Goal: Information Seeking & Learning: Learn about a topic

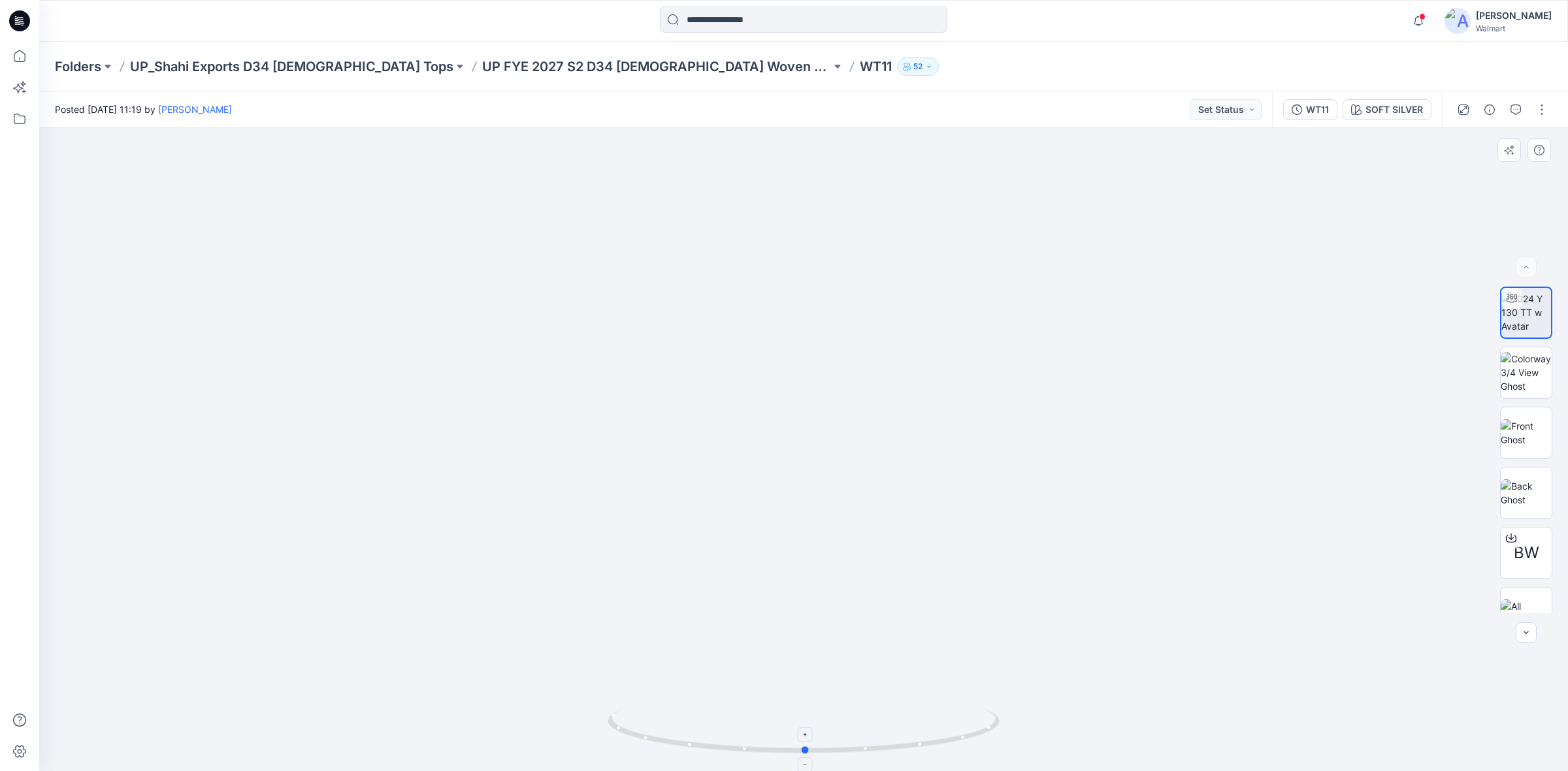
drag, startPoint x: 776, startPoint y: 754, endPoint x: 801, endPoint y: 743, distance: 27.3
click at [801, 743] on icon at bounding box center [805, 732] width 395 height 49
drag, startPoint x: 802, startPoint y: 749, endPoint x: 619, endPoint y: 735, distance: 183.5
click at [619, 735] on icon at bounding box center [805, 732] width 395 height 49
drag, startPoint x: 628, startPoint y: 735, endPoint x: 814, endPoint y: 740, distance: 186.1
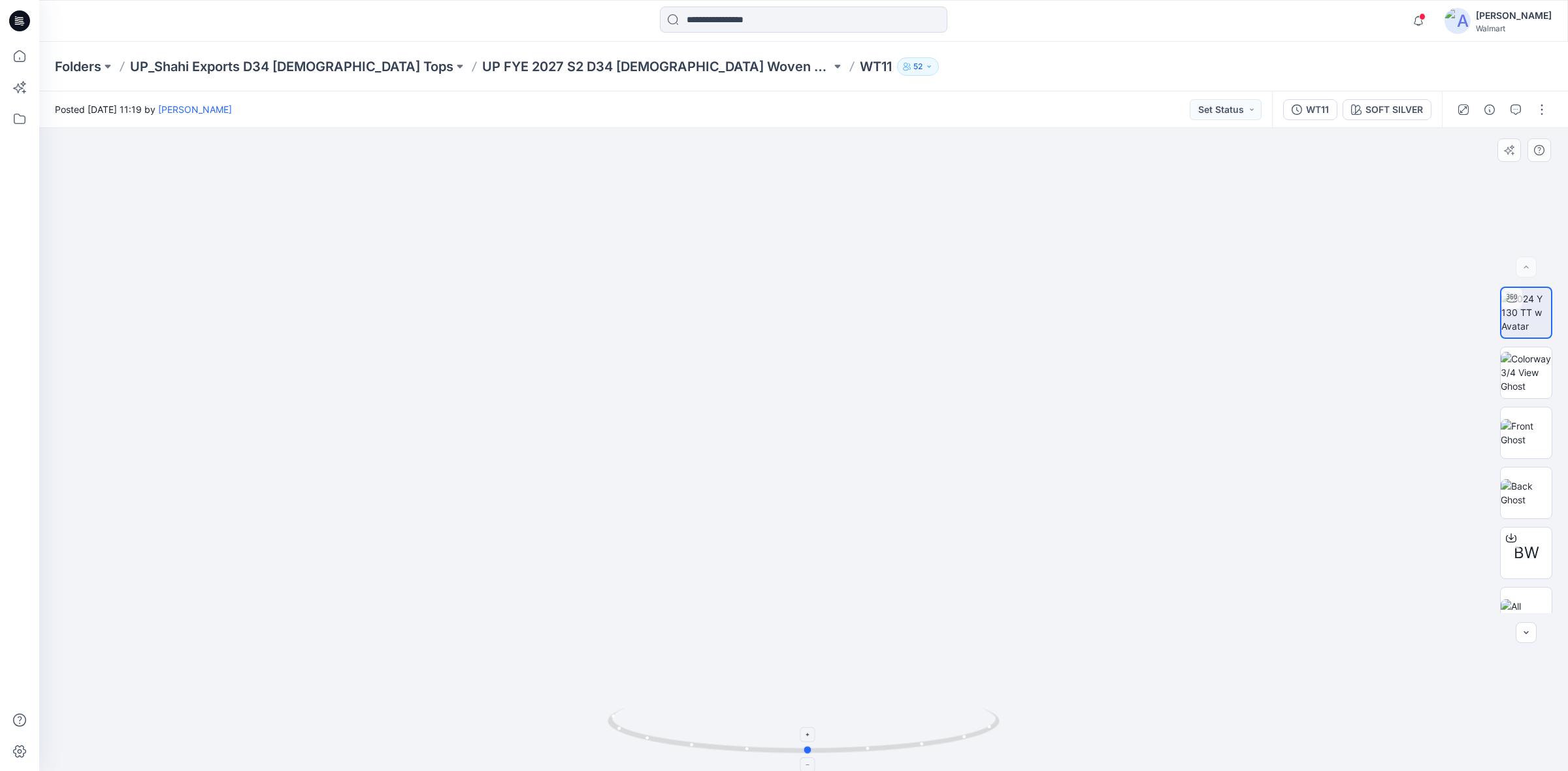
click at [814, 740] on icon at bounding box center [805, 732] width 395 height 49
drag, startPoint x: 808, startPoint y: 751, endPoint x: 742, endPoint y: 754, distance: 66.1
click at [742, 754] on icon at bounding box center [805, 732] width 395 height 49
click at [13, 22] on icon at bounding box center [20, 21] width 21 height 21
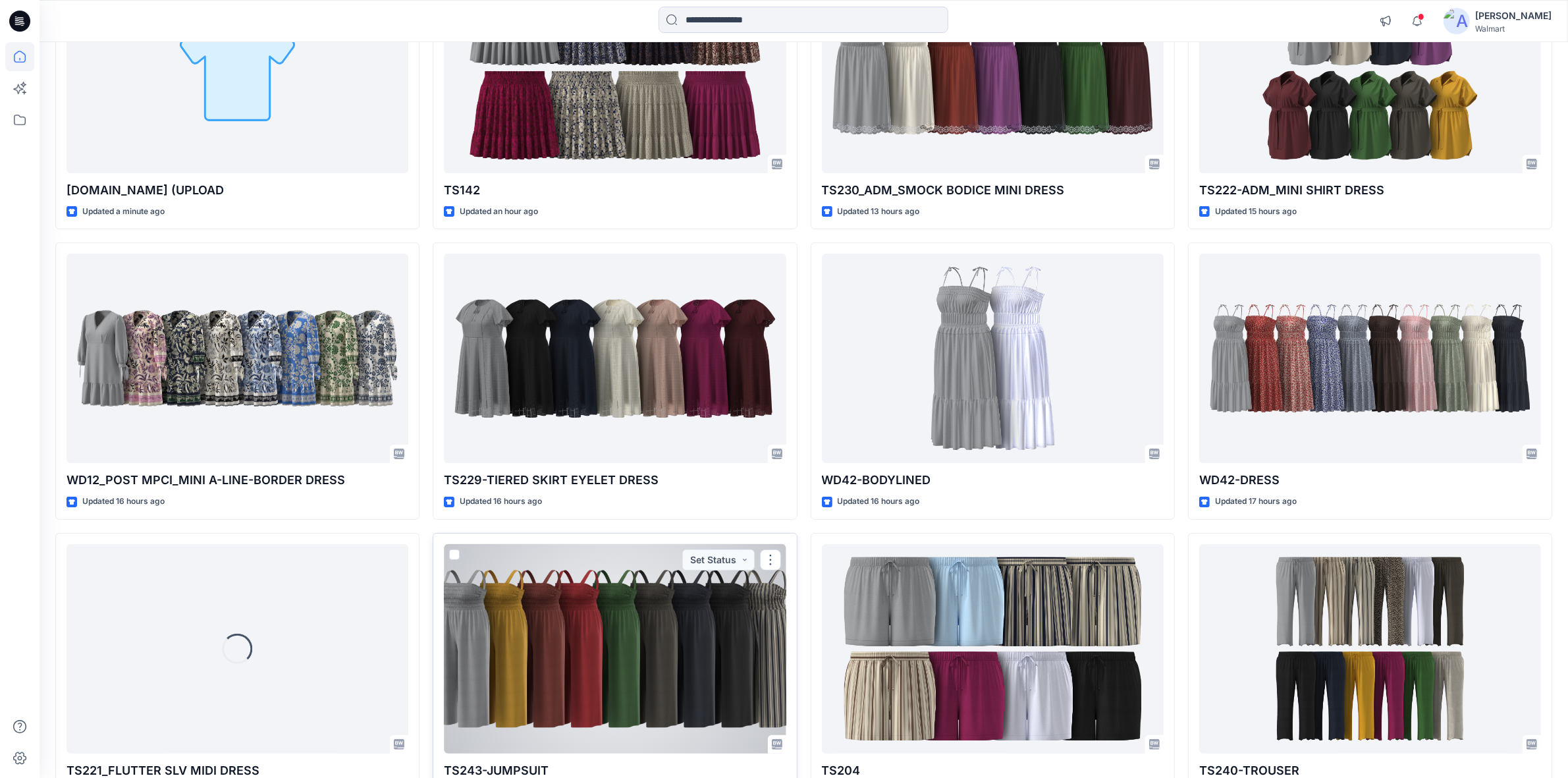
scroll to position [327, 0]
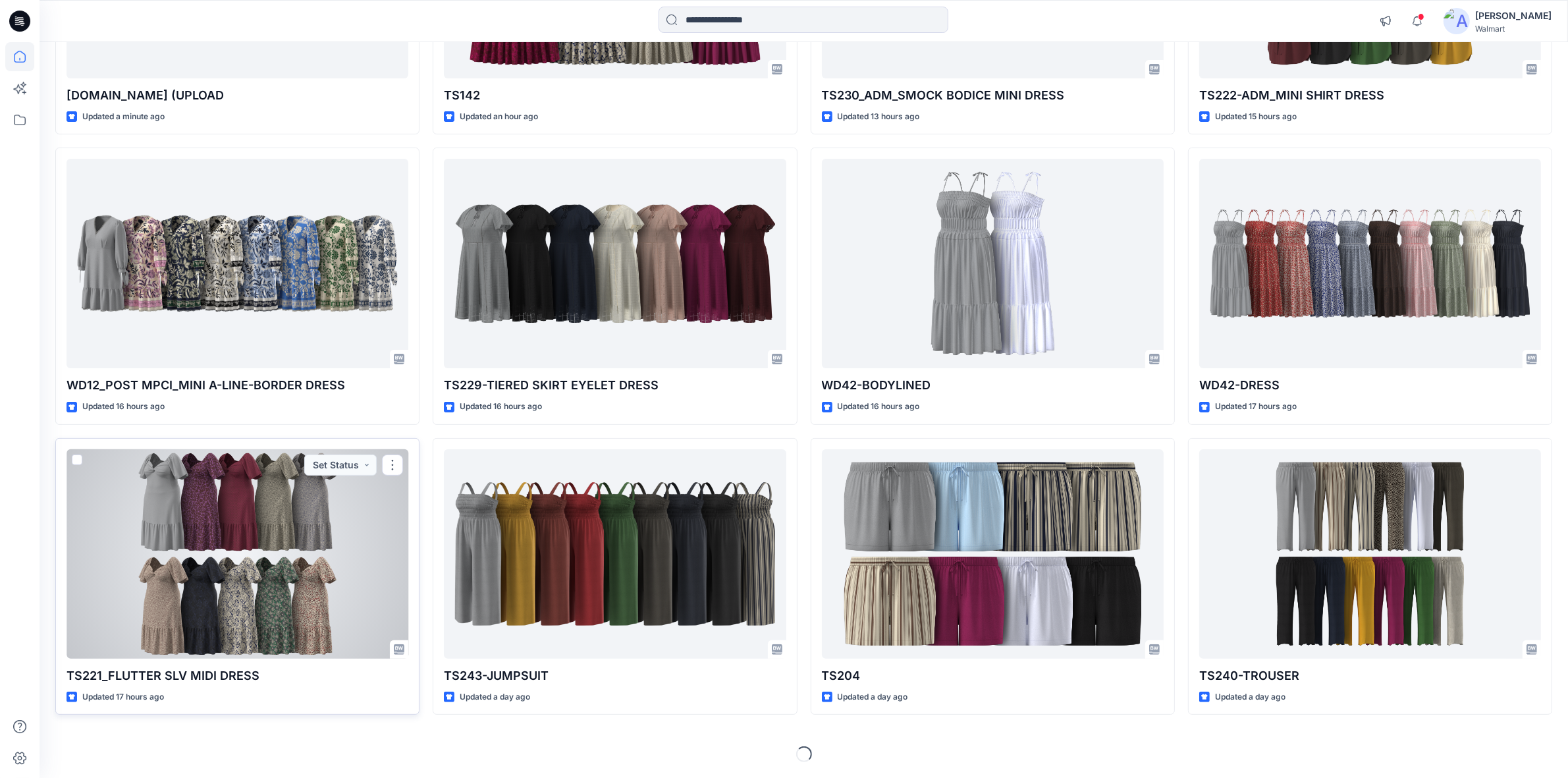
click at [241, 514] on div at bounding box center [237, 554] width 342 height 209
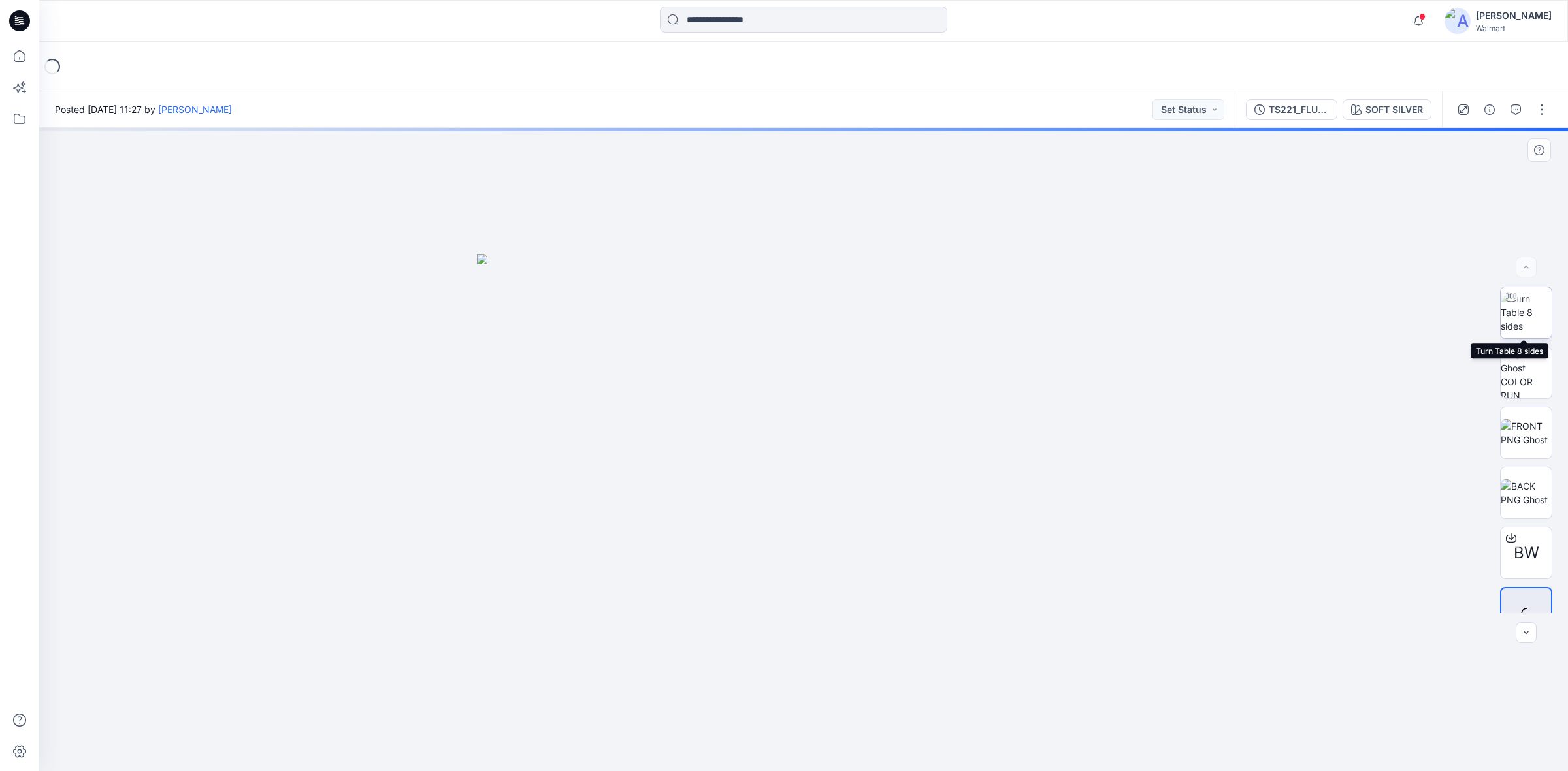
click at [1516, 315] on img at bounding box center [1526, 312] width 51 height 41
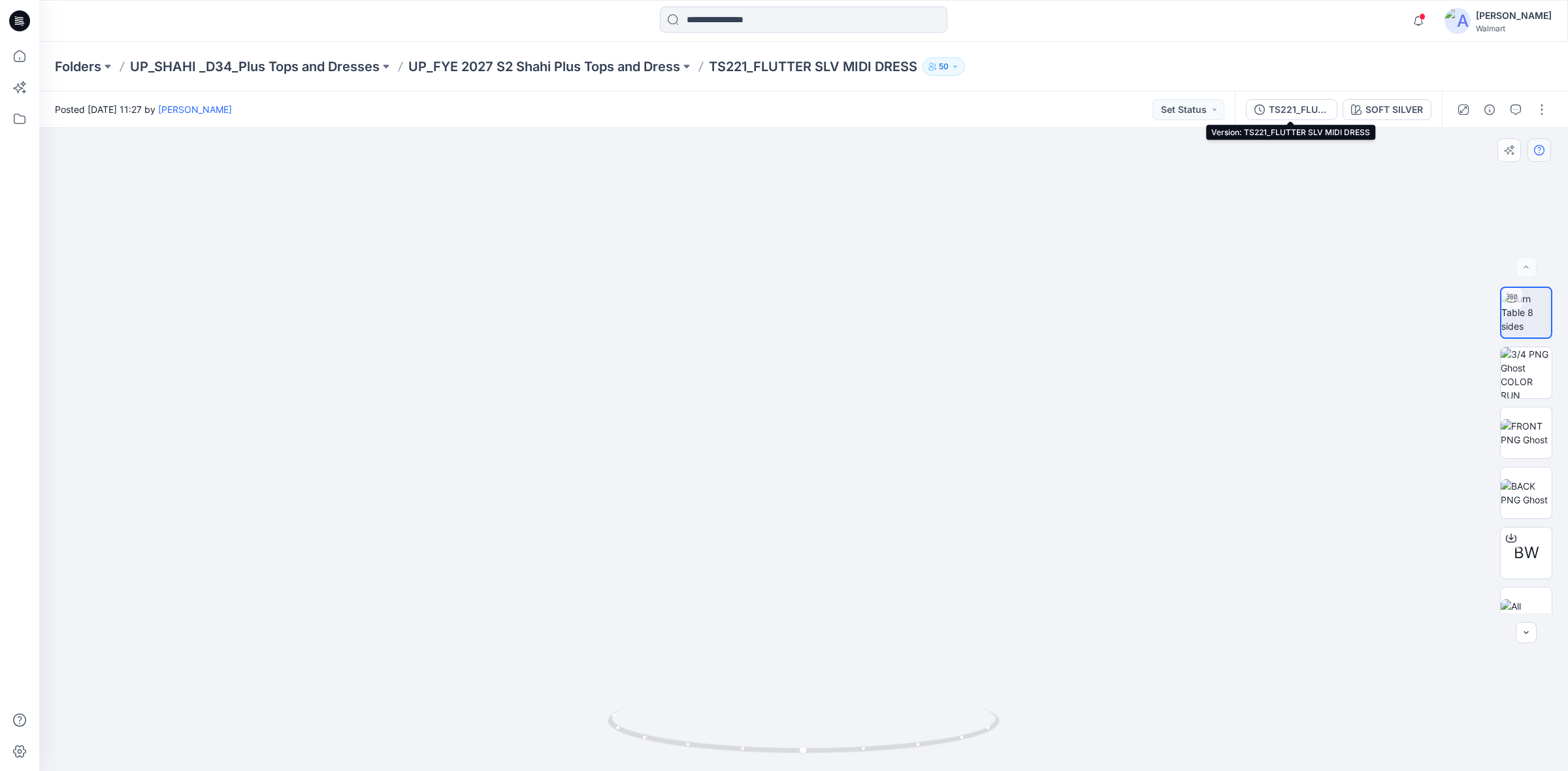
drag, startPoint x: 1280, startPoint y: 105, endPoint x: 1288, endPoint y: 150, distance: 45.7
click at [1279, 112] on div "TS221_FLUTTER SLV MIDI DRESS" at bounding box center [1298, 110] width 60 height 15
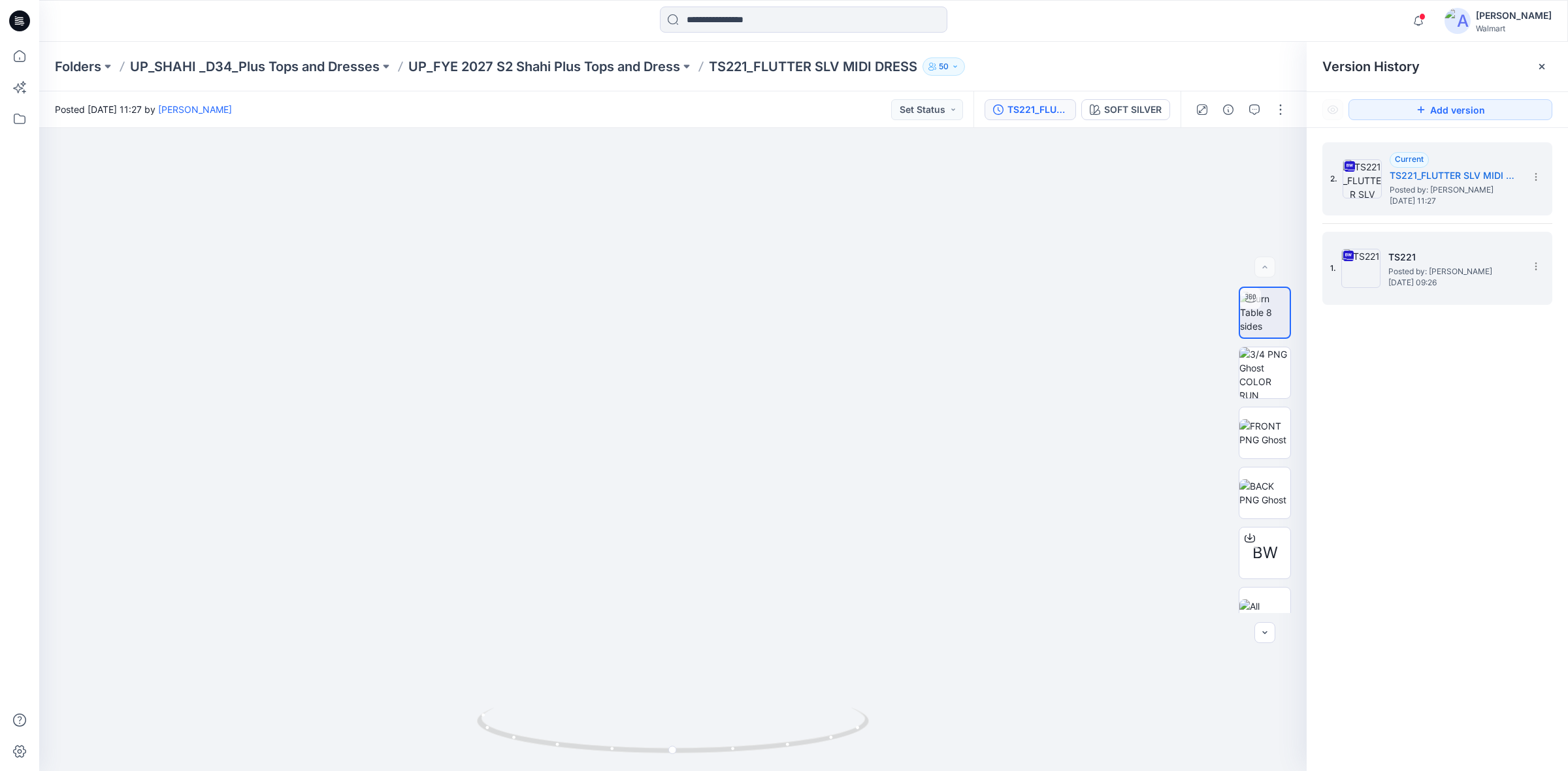
click at [1372, 252] on img at bounding box center [1360, 268] width 39 height 39
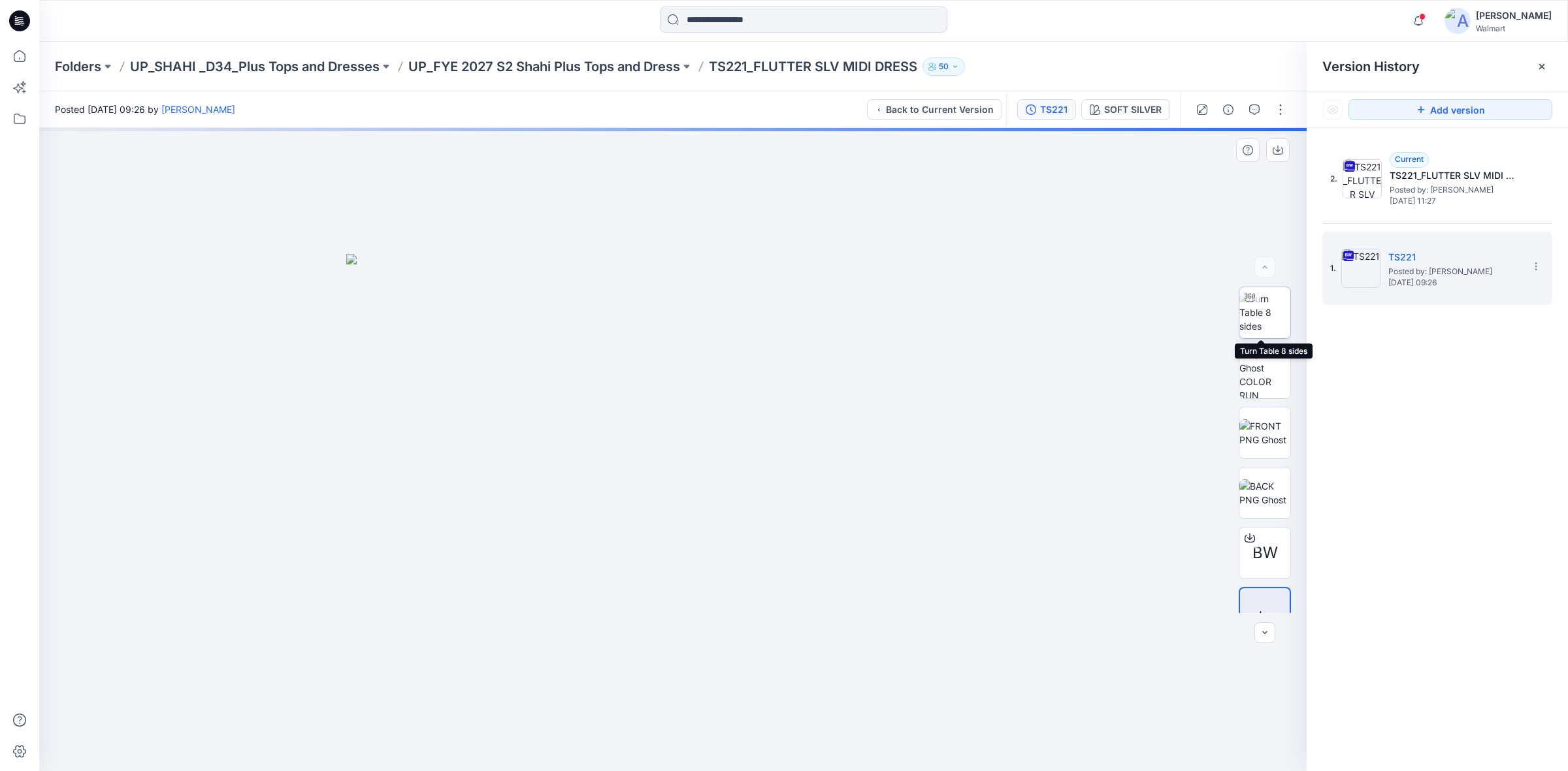
click at [1265, 317] on img at bounding box center [1265, 312] width 51 height 41
drag, startPoint x: 658, startPoint y: 524, endPoint x: 657, endPoint y: 438, distance: 86.0
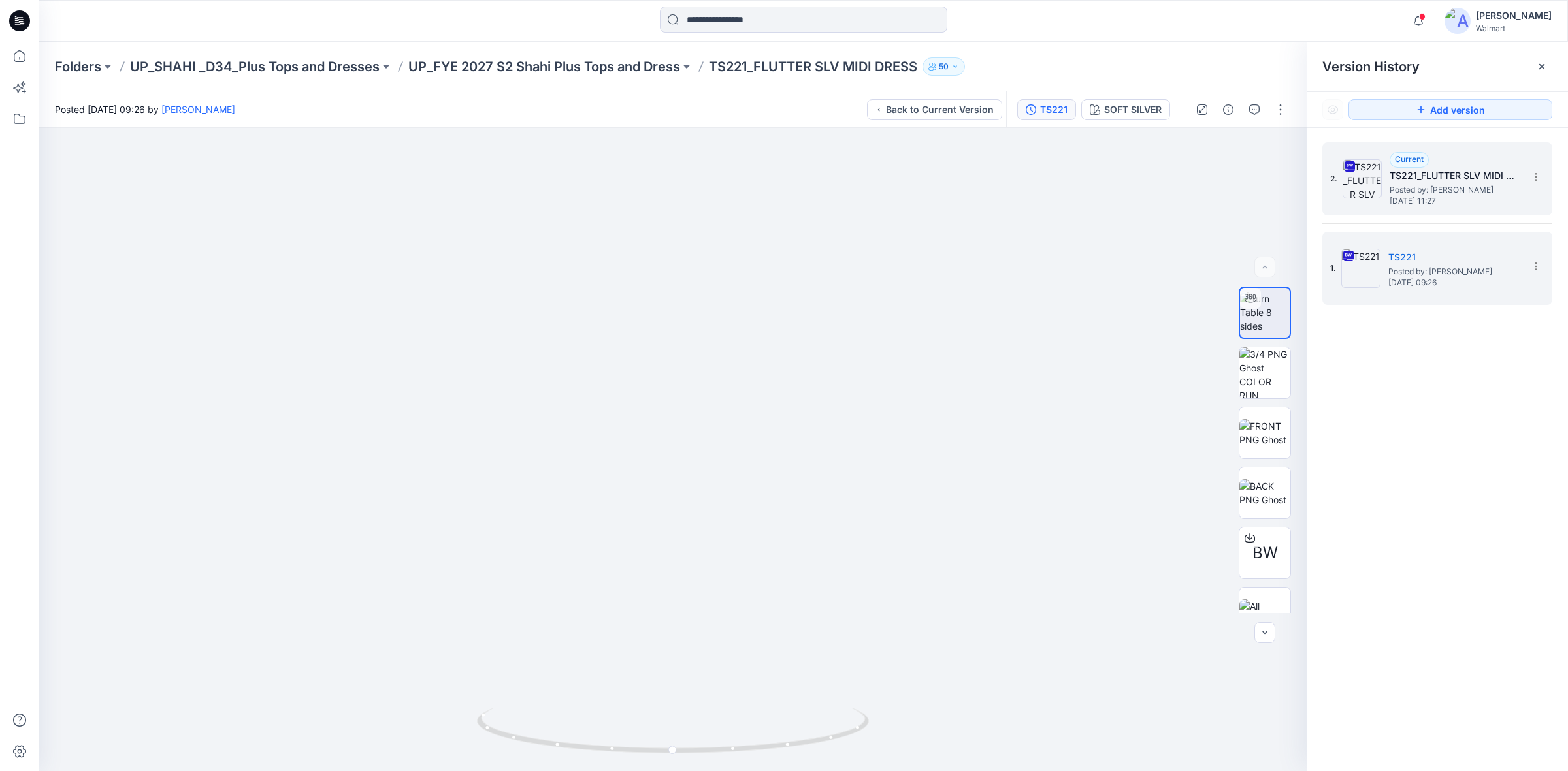
click at [1400, 194] on span "Posted by: [PERSON_NAME]" at bounding box center [1455, 190] width 131 height 13
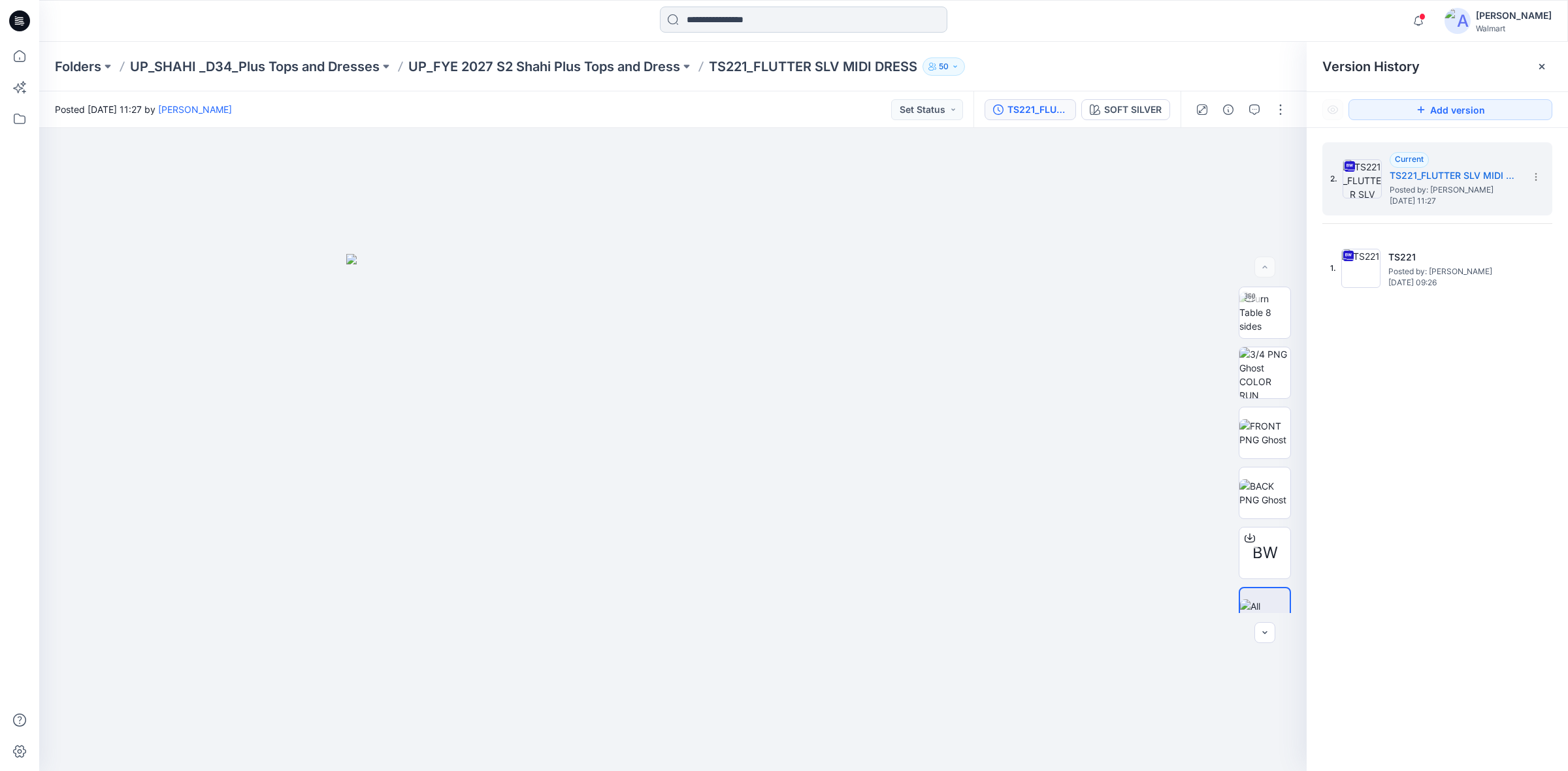
click at [723, 20] on input at bounding box center [803, 20] width 288 height 26
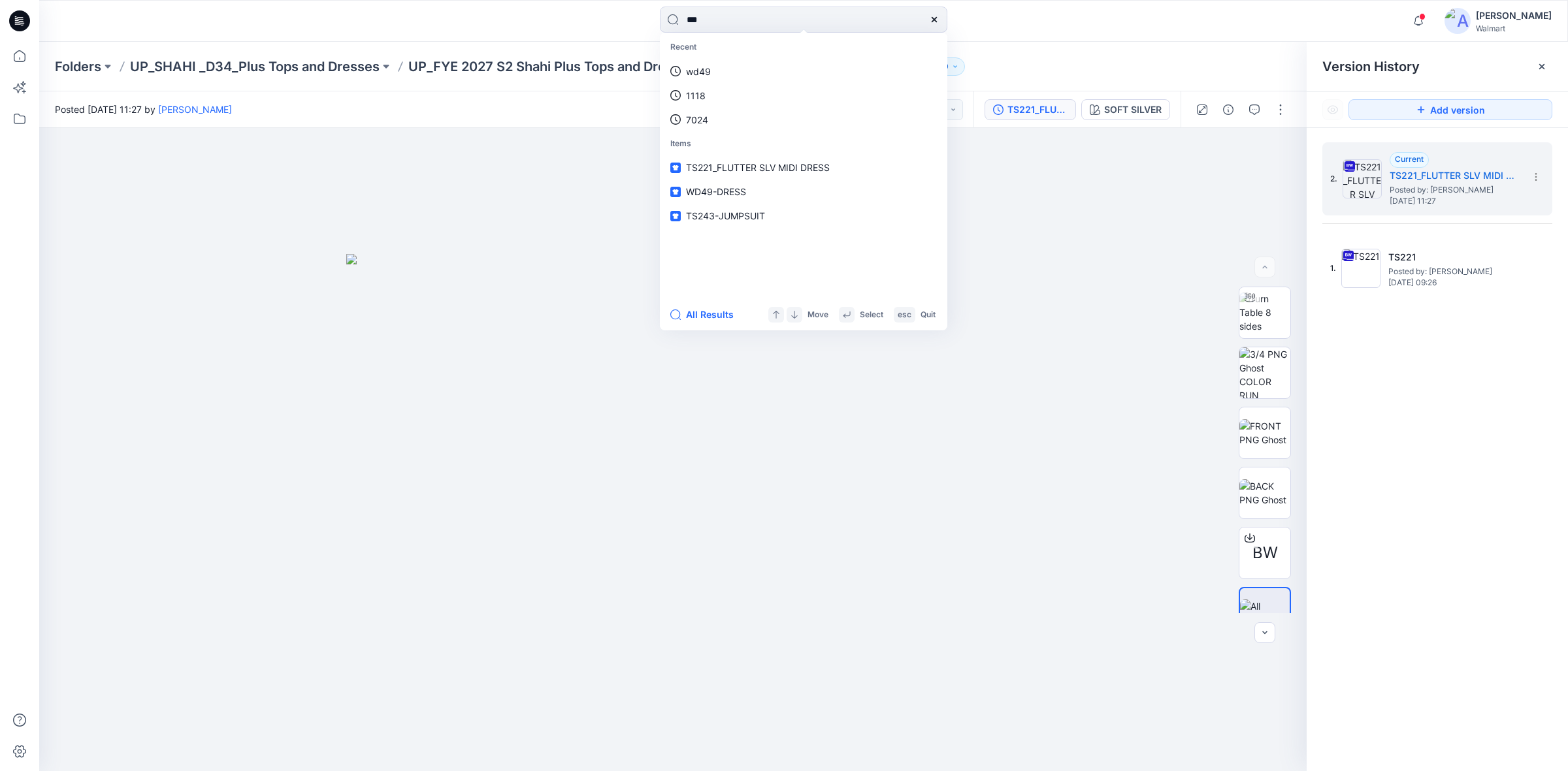
type input "****"
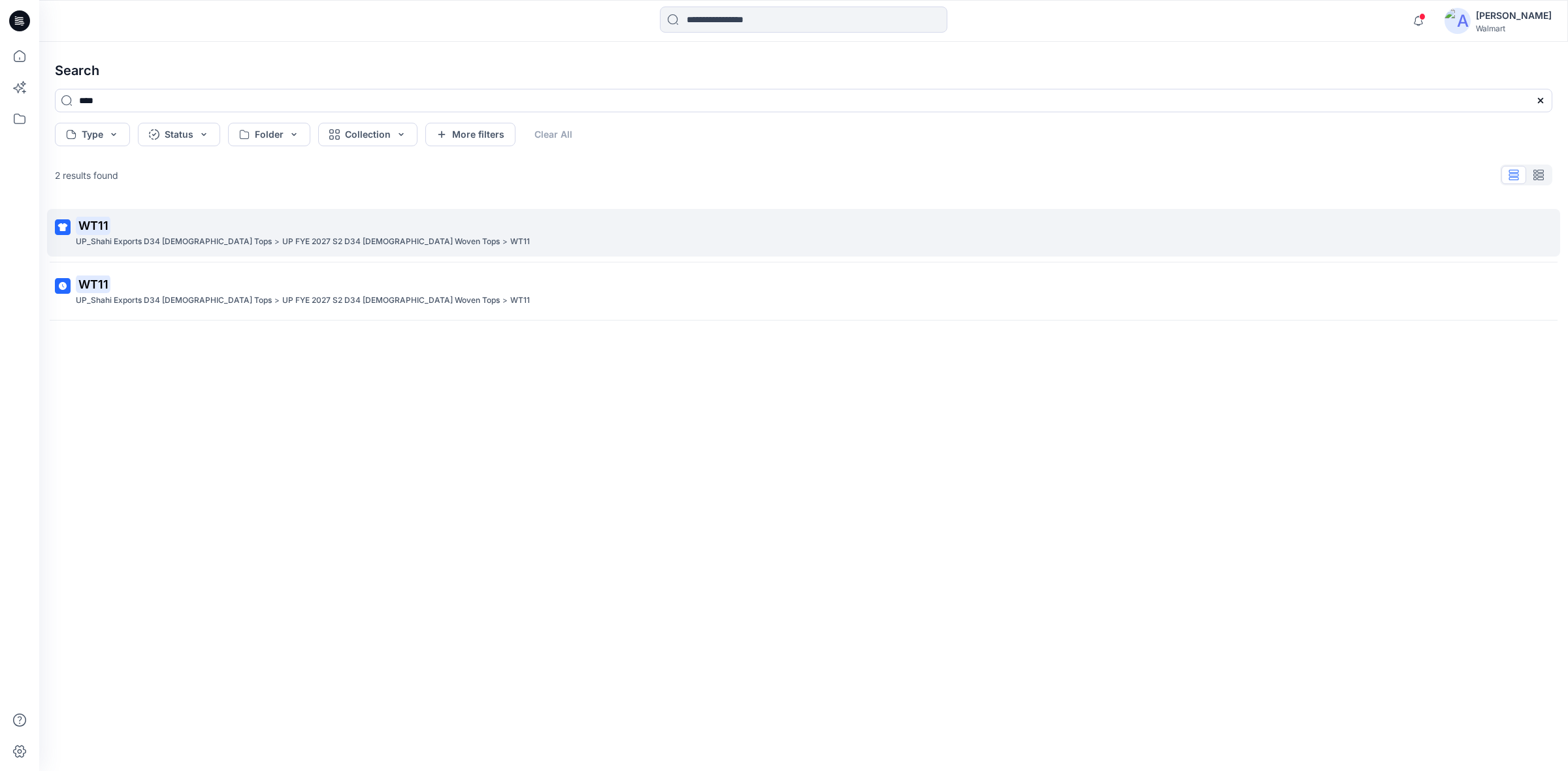
click at [79, 230] on mark "WT11" at bounding box center [93, 225] width 34 height 18
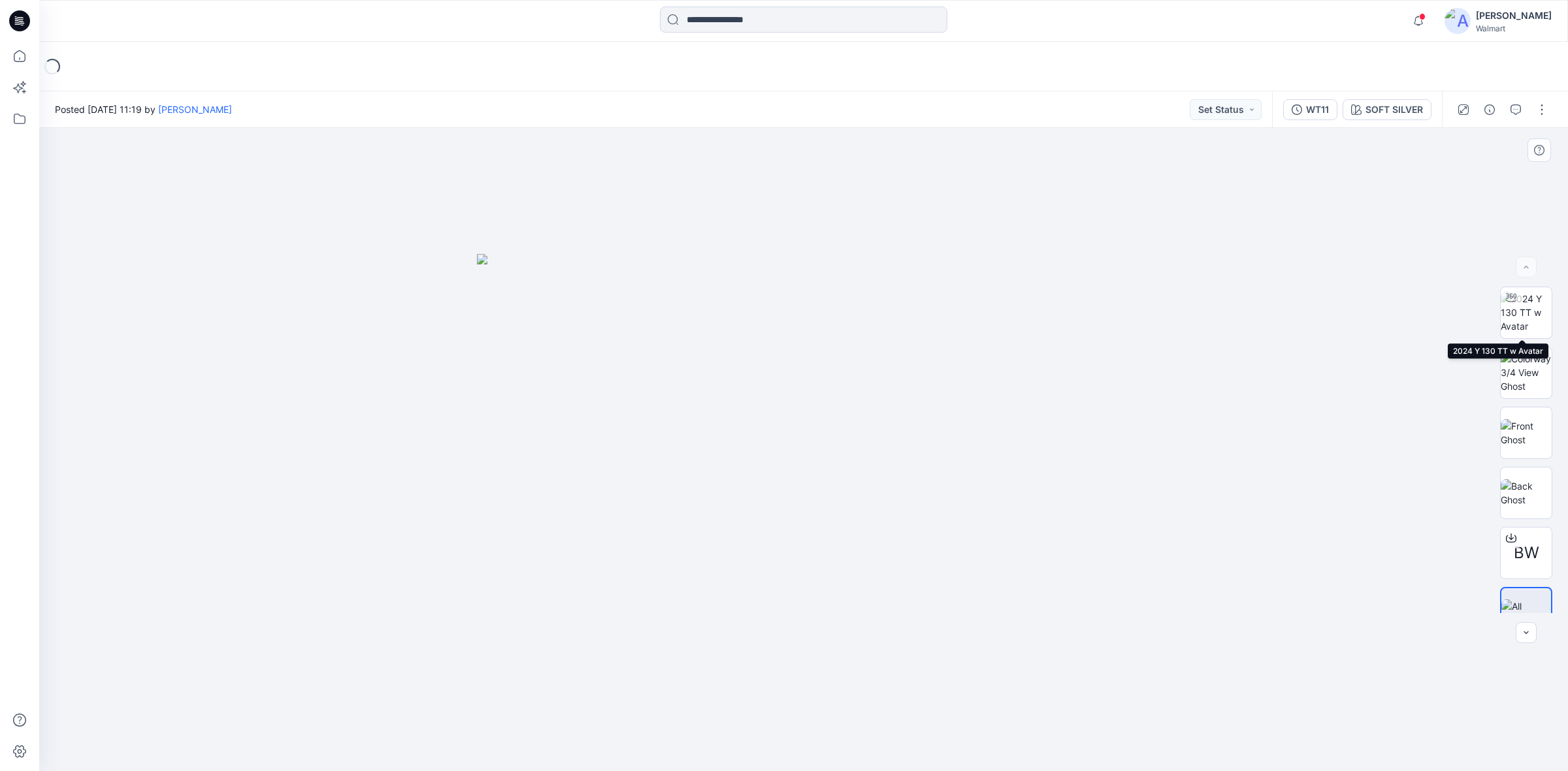
drag, startPoint x: 1514, startPoint y: 310, endPoint x: 1493, endPoint y: 318, distance: 22.5
click at [1516, 310] on img at bounding box center [1526, 312] width 51 height 41
